Goal: Task Accomplishment & Management: Use online tool/utility

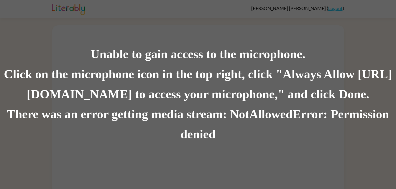
click at [197, 92] on div "Click on the microphone icon in the top right, click "Always Allow [URL][DOMAIN…" at bounding box center [198, 85] width 396 height 40
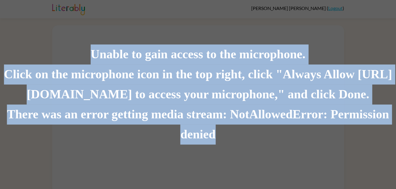
drag, startPoint x: 95, startPoint y: 53, endPoint x: 282, endPoint y: 144, distance: 208.2
click at [282, 144] on div "Unable to gain access to the microphone. Click on the microphone icon in the to…" at bounding box center [198, 94] width 396 height 100
click at [254, 136] on div "There was an error getting media stream: NotAllowedError: Permission denied" at bounding box center [198, 125] width 396 height 40
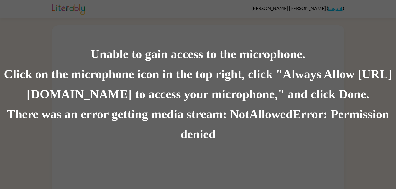
click at [181, 44] on div "Unable to gain access to the microphone. Click on the microphone icon in the to…" at bounding box center [198, 94] width 396 height 189
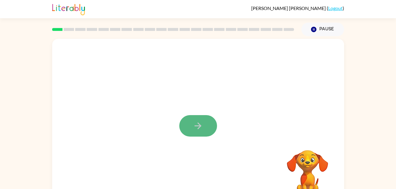
click at [200, 126] on icon "button" at bounding box center [197, 126] width 7 height 7
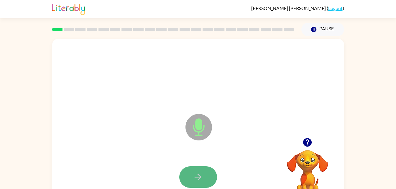
click at [197, 176] on icon "button" at bounding box center [198, 177] width 10 height 10
click at [202, 177] on icon "button" at bounding box center [198, 177] width 10 height 10
click at [199, 171] on button "button" at bounding box center [198, 177] width 38 height 22
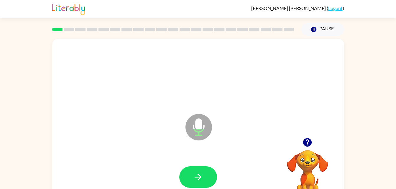
drag, startPoint x: 199, startPoint y: 171, endPoint x: 159, endPoint y: 156, distance: 43.7
click at [159, 156] on div at bounding box center [198, 177] width 280 height 48
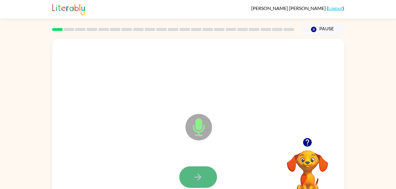
click at [196, 180] on icon "button" at bounding box center [198, 177] width 10 height 10
click at [191, 174] on button "button" at bounding box center [198, 177] width 38 height 22
click at [185, 180] on button "button" at bounding box center [198, 177] width 38 height 22
click at [199, 179] on icon "button" at bounding box center [197, 177] width 7 height 7
click at [199, 176] on icon "button" at bounding box center [198, 177] width 10 height 10
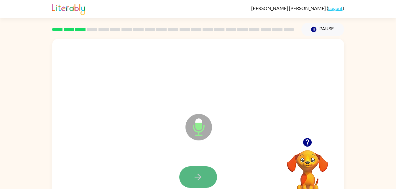
click at [200, 175] on icon "button" at bounding box center [198, 177] width 10 height 10
click at [199, 177] on icon "button" at bounding box center [197, 177] width 7 height 7
click at [203, 177] on button "button" at bounding box center [198, 177] width 38 height 22
click at [197, 181] on icon "button" at bounding box center [198, 177] width 10 height 10
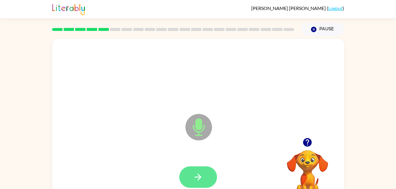
click at [201, 177] on icon "button" at bounding box center [197, 177] width 7 height 7
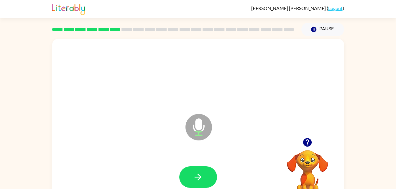
click at [196, 174] on icon "button" at bounding box center [198, 177] width 10 height 10
drag, startPoint x: 196, startPoint y: 174, endPoint x: 136, endPoint y: 157, distance: 62.1
click at [136, 157] on div at bounding box center [198, 177] width 280 height 48
click at [200, 176] on icon "button" at bounding box center [198, 177] width 10 height 10
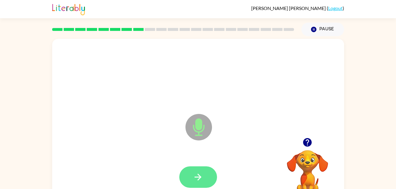
drag, startPoint x: 200, startPoint y: 176, endPoint x: 189, endPoint y: 180, distance: 12.4
click at [189, 180] on button "button" at bounding box center [198, 177] width 38 height 22
click at [194, 174] on icon "button" at bounding box center [198, 177] width 10 height 10
drag, startPoint x: 194, startPoint y: 174, endPoint x: 184, endPoint y: 176, distance: 10.1
click at [184, 176] on button "button" at bounding box center [198, 177] width 38 height 22
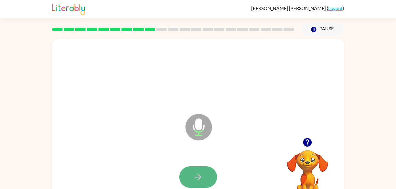
click at [193, 175] on icon "button" at bounding box center [198, 177] width 10 height 10
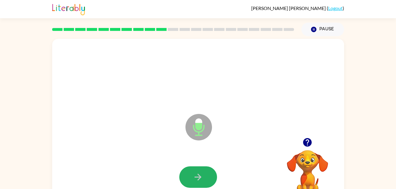
click at [193, 175] on icon "button" at bounding box center [198, 177] width 10 height 10
click at [193, 176] on icon "button" at bounding box center [198, 177] width 10 height 10
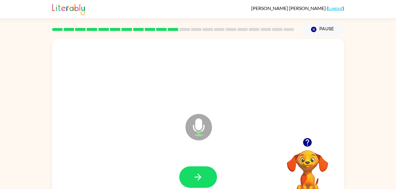
click at [193, 176] on icon "button" at bounding box center [198, 177] width 10 height 10
click at [191, 176] on button "button" at bounding box center [198, 177] width 38 height 22
click at [195, 180] on icon "button" at bounding box center [198, 177] width 10 height 10
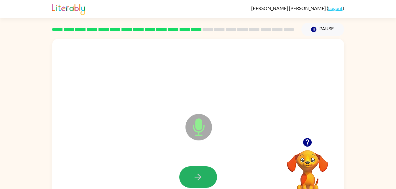
click at [195, 180] on icon "button" at bounding box center [198, 177] width 10 height 10
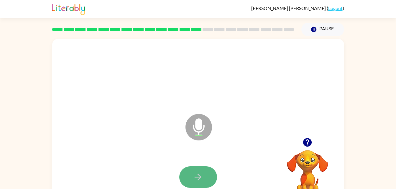
click at [192, 183] on button "button" at bounding box center [198, 177] width 38 height 22
drag, startPoint x: 199, startPoint y: 179, endPoint x: 186, endPoint y: 180, distance: 12.7
click at [186, 180] on button "button" at bounding box center [198, 177] width 38 height 22
click at [204, 172] on button "button" at bounding box center [198, 177] width 38 height 22
click at [200, 176] on icon "button" at bounding box center [197, 177] width 7 height 7
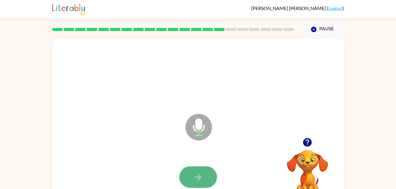
drag, startPoint x: 200, startPoint y: 176, endPoint x: 188, endPoint y: 176, distance: 11.5
click at [188, 176] on button "button" at bounding box center [198, 177] width 38 height 22
click at [189, 179] on button "button" at bounding box center [198, 177] width 38 height 22
click at [196, 175] on icon "button" at bounding box center [198, 177] width 10 height 10
click at [195, 174] on icon "button" at bounding box center [198, 177] width 10 height 10
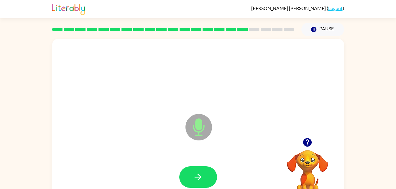
click at [195, 174] on icon "button" at bounding box center [198, 177] width 10 height 10
drag, startPoint x: 195, startPoint y: 174, endPoint x: 183, endPoint y: 180, distance: 13.8
click at [183, 180] on button "button" at bounding box center [198, 177] width 38 height 22
click at [197, 179] on icon "button" at bounding box center [198, 177] width 10 height 10
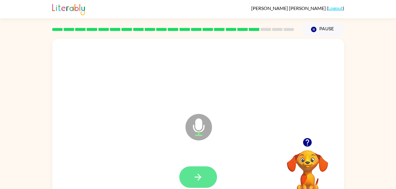
click at [197, 177] on icon "button" at bounding box center [197, 177] width 7 height 7
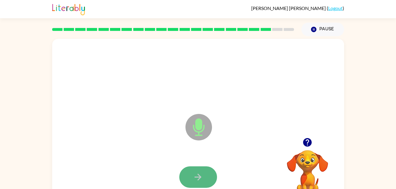
drag, startPoint x: 197, startPoint y: 177, endPoint x: 180, endPoint y: 175, distance: 17.5
click at [180, 175] on button "button" at bounding box center [198, 177] width 38 height 22
click at [201, 170] on button "button" at bounding box center [198, 177] width 38 height 22
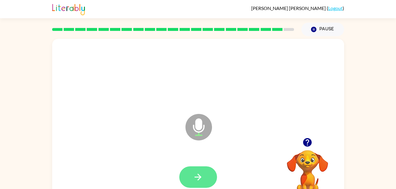
click at [201, 173] on icon "button" at bounding box center [198, 177] width 10 height 10
click at [199, 176] on icon "button" at bounding box center [198, 177] width 10 height 10
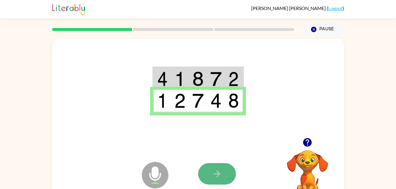
click at [219, 176] on icon "button" at bounding box center [217, 174] width 10 height 10
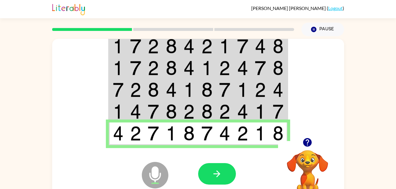
click at [219, 176] on icon "button" at bounding box center [217, 174] width 10 height 10
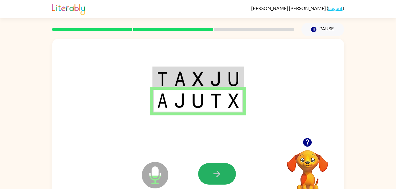
click at [219, 176] on icon "button" at bounding box center [217, 174] width 10 height 10
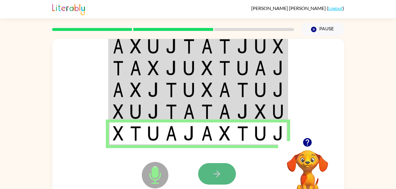
click at [215, 171] on icon "button" at bounding box center [217, 174] width 10 height 10
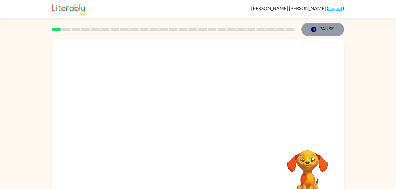
click at [332, 28] on button "Pause Pause" at bounding box center [322, 30] width 43 height 14
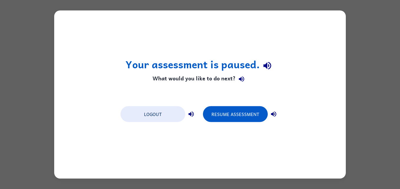
click at [352, 12] on div "Your assessment is paused. What would you like to do next? Logout Resume Assess…" at bounding box center [200, 94] width 400 height 189
